Goal: Task Accomplishment & Management: Manage account settings

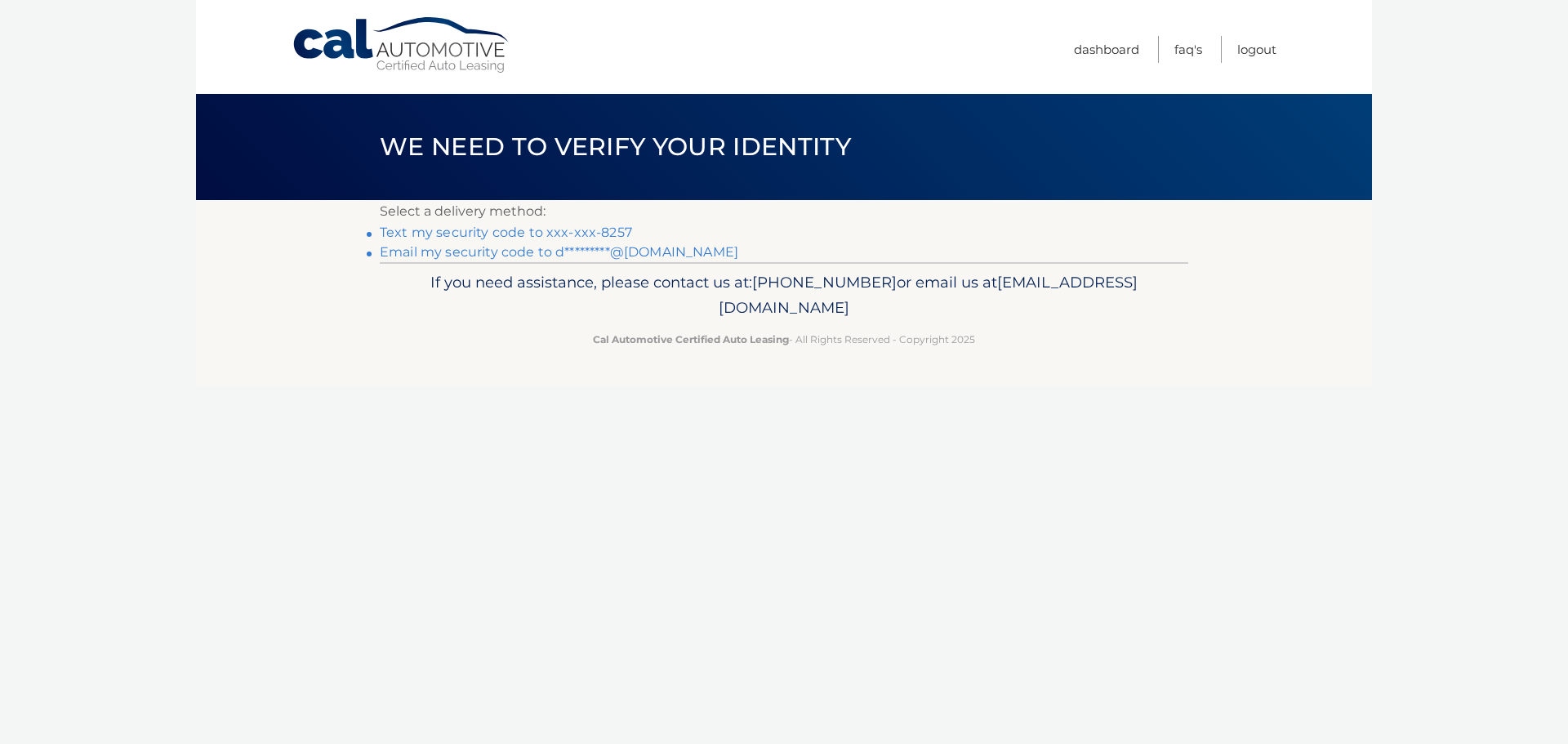
click at [573, 235] on link "Text my security code to xxx-xxx-8257" at bounding box center [506, 232] width 252 height 15
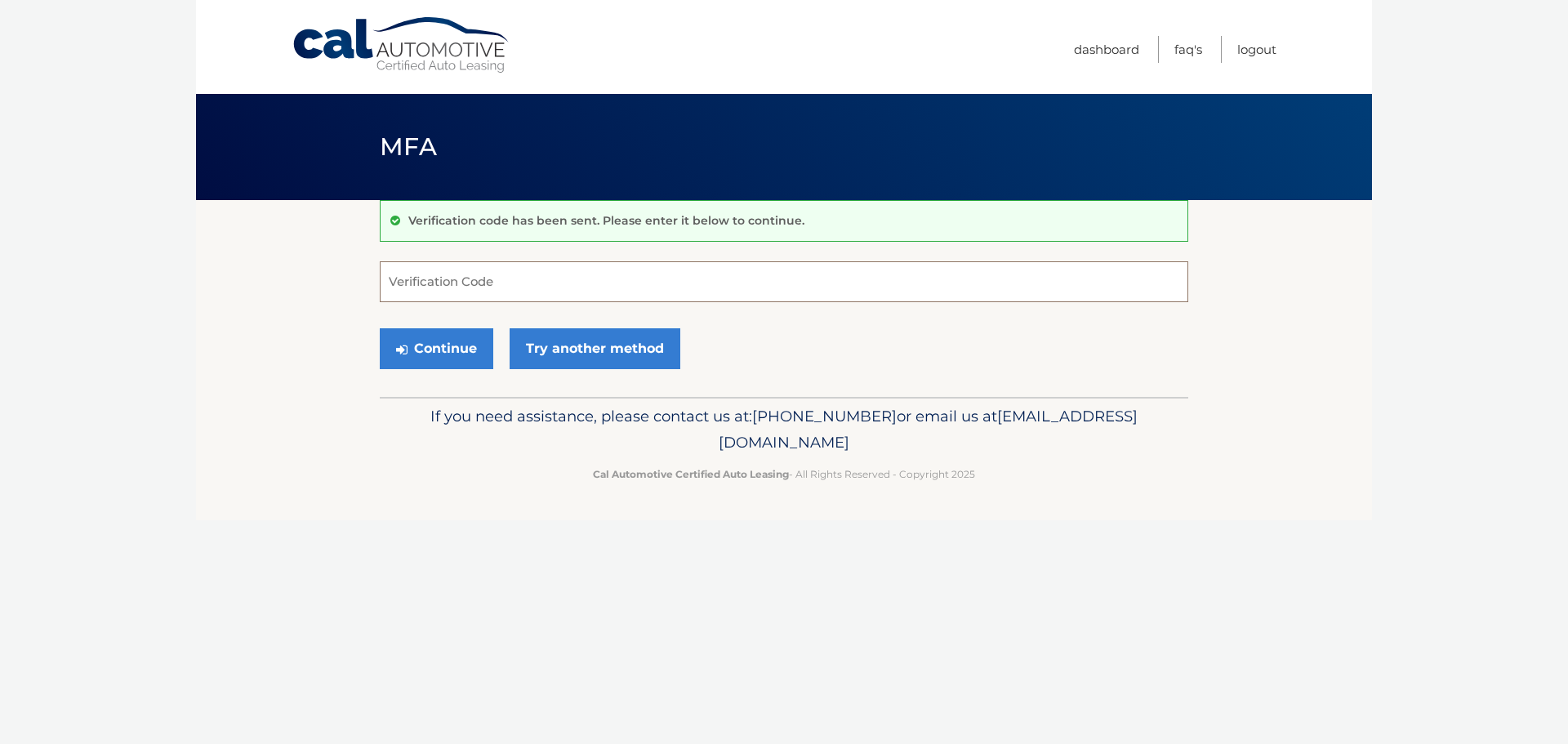
click at [462, 292] on input "Verification Code" at bounding box center [784, 282] width 809 height 41
type input "419396"
click at [380, 329] on button "Continue" at bounding box center [436, 349] width 114 height 41
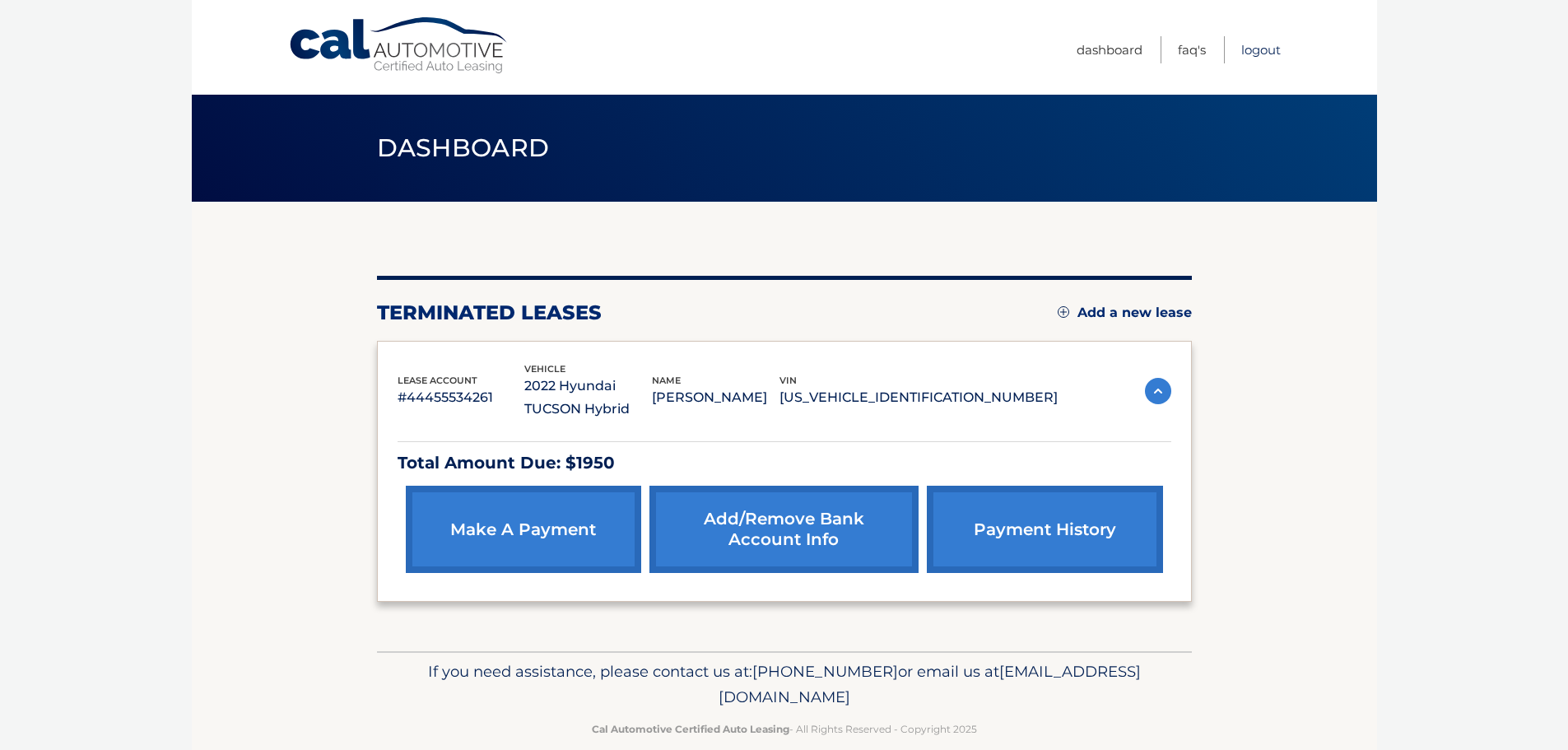
click at [1256, 50] on link "Logout" at bounding box center [1260, 50] width 40 height 27
